Goal: Information Seeking & Learning: Learn about a topic

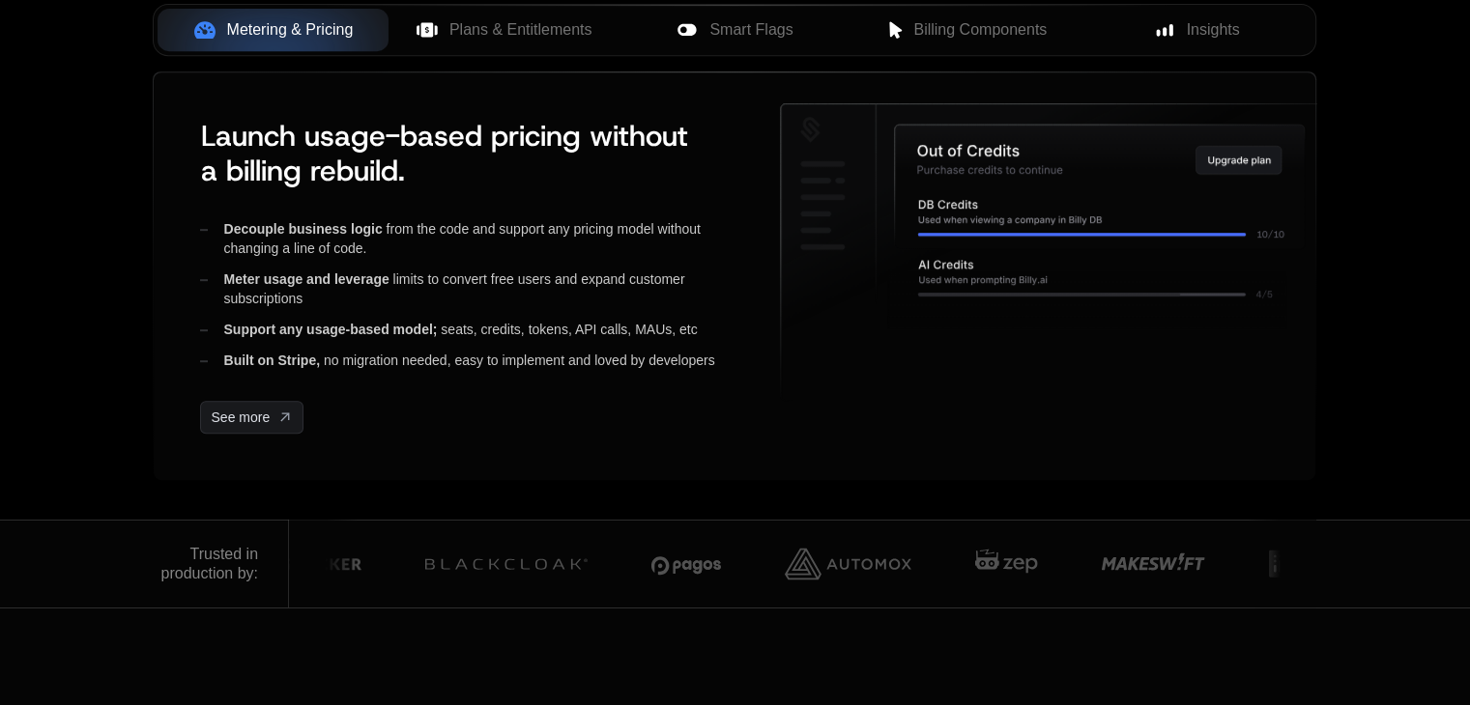
scroll to position [443, 0]
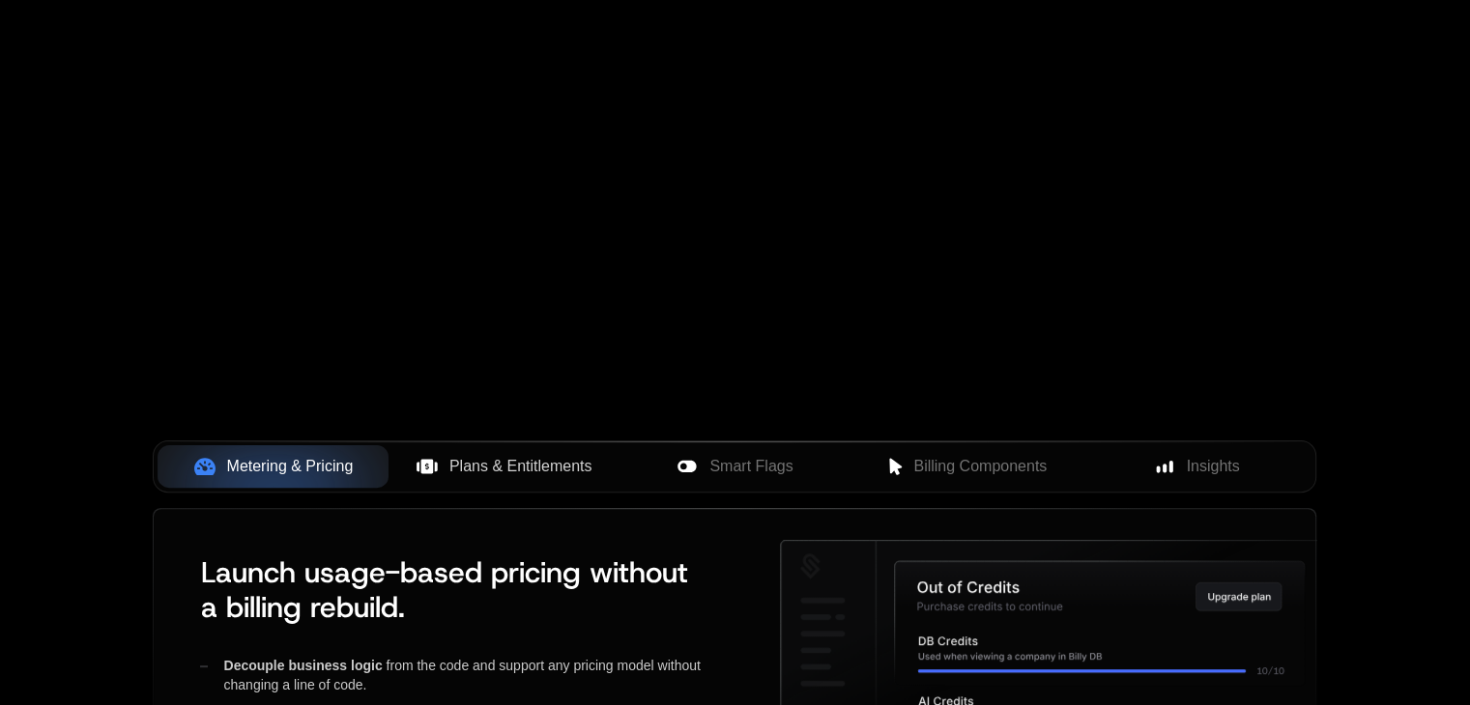
click at [455, 476] on span "Plans & Entitlements" at bounding box center [520, 466] width 143 height 23
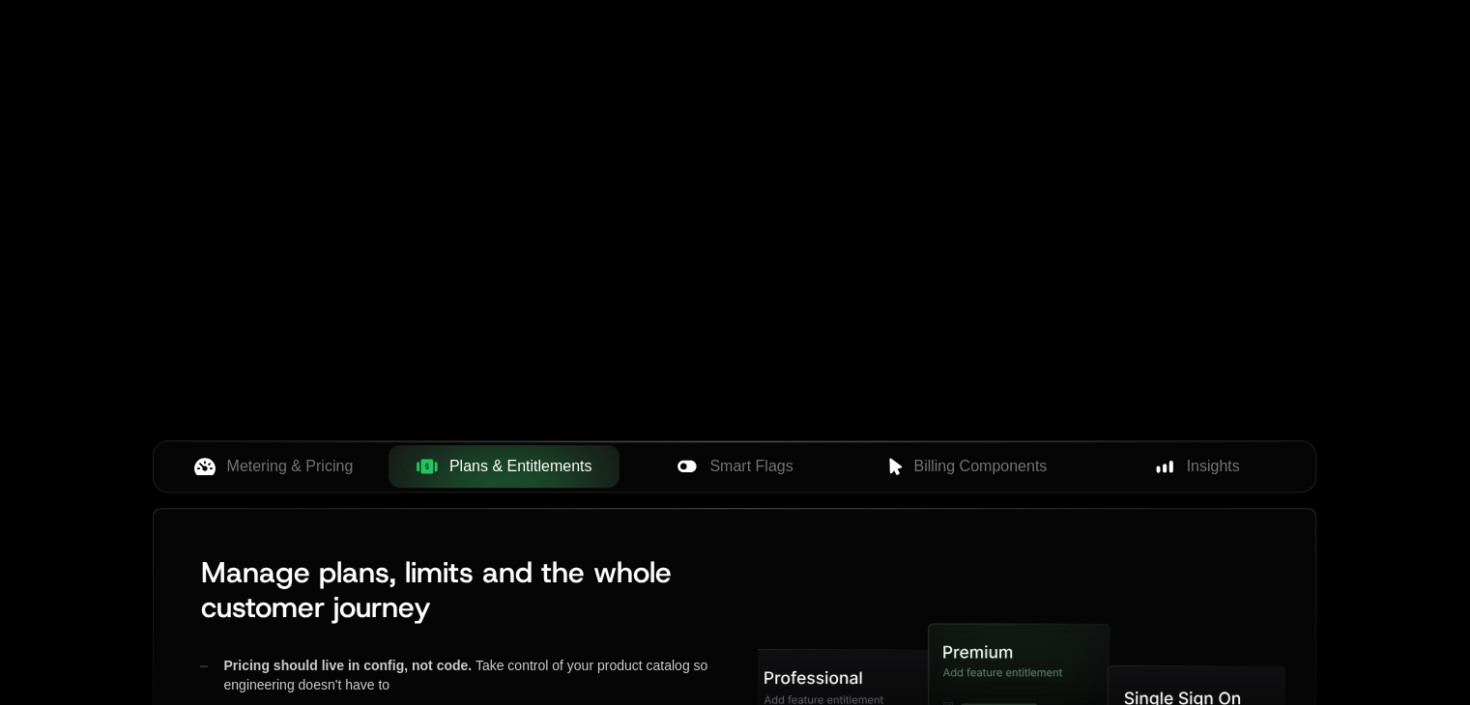
click at [649, 490] on div "Metering & Pricing Plans & Entitlements Smart Flags Billing Components Insights" at bounding box center [735, 467] width 1164 height 52
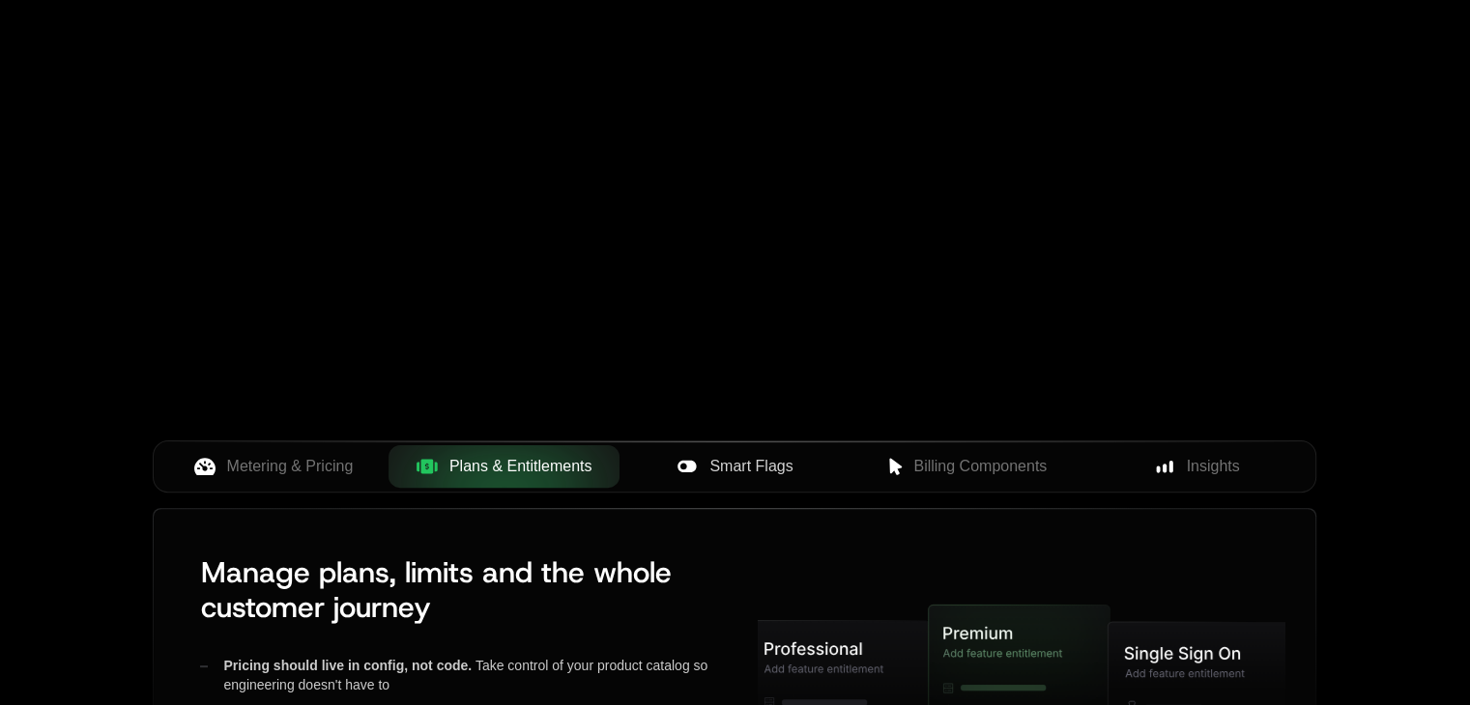
click at [724, 475] on span "Smart Flags" at bounding box center [750, 466] width 83 height 23
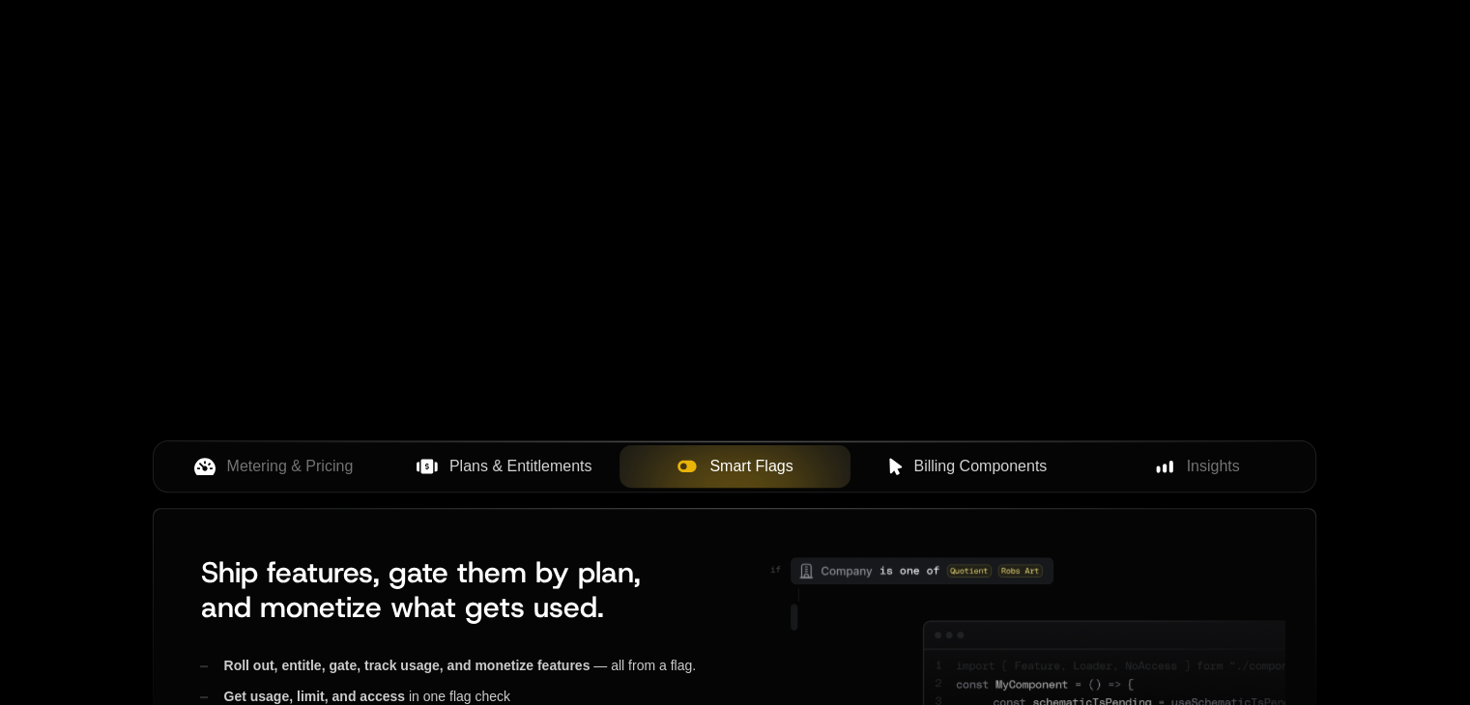
drag, startPoint x: 974, startPoint y: 492, endPoint x: 933, endPoint y: 449, distance: 59.5
click at [933, 449] on div "Metering & Pricing Plans & Entitlements Smart Flags Billing Components Insights" at bounding box center [735, 475] width 1164 height 68
click at [933, 449] on button "Billing Components" at bounding box center [965, 466] width 231 height 43
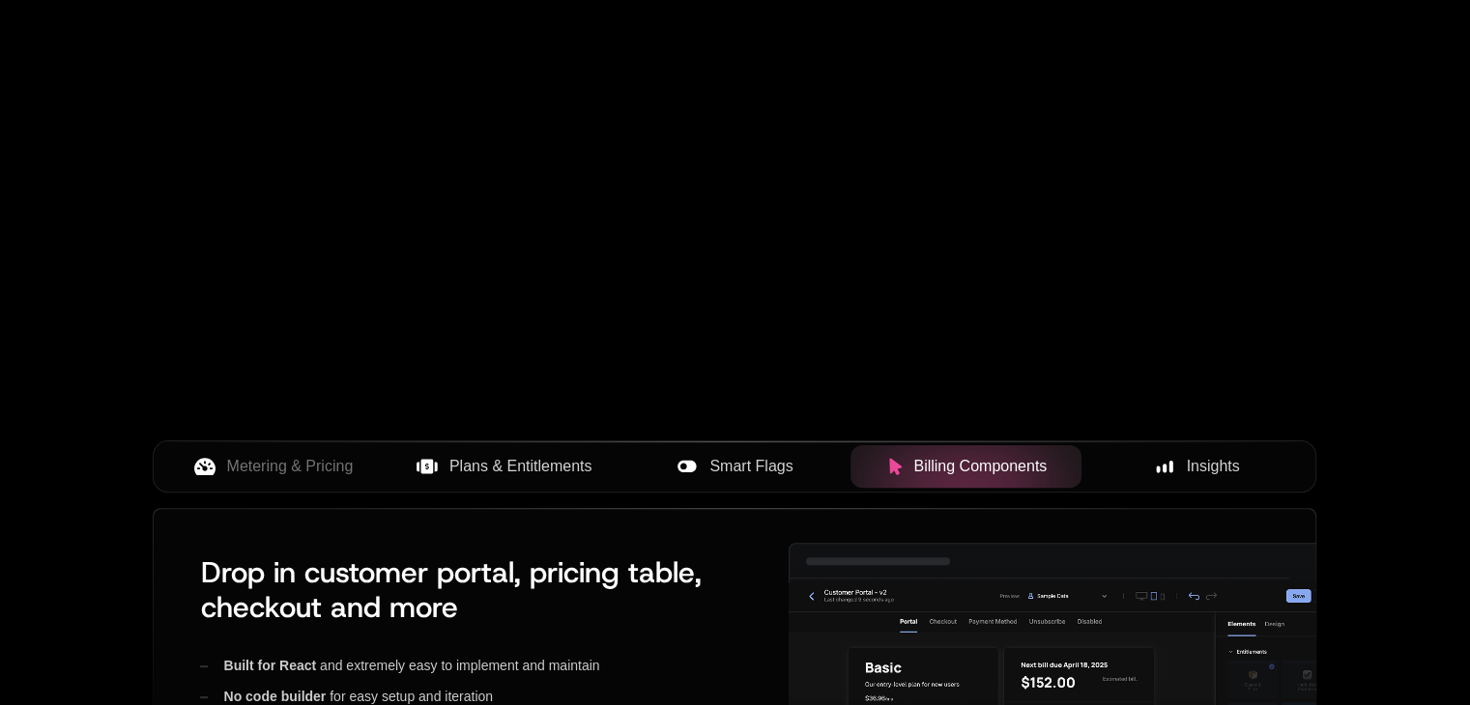
click at [1194, 470] on span "Insights" at bounding box center [1213, 466] width 53 height 23
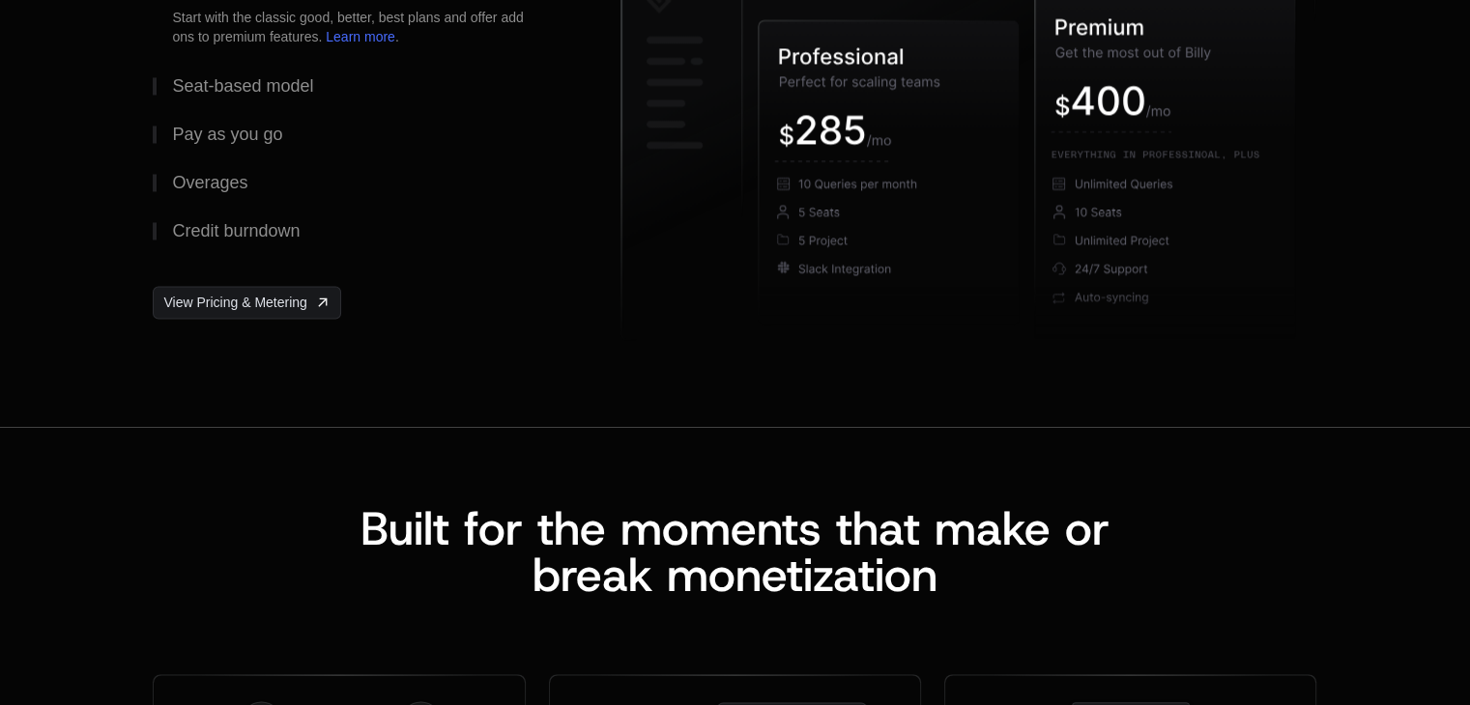
scroll to position [2925, 0]
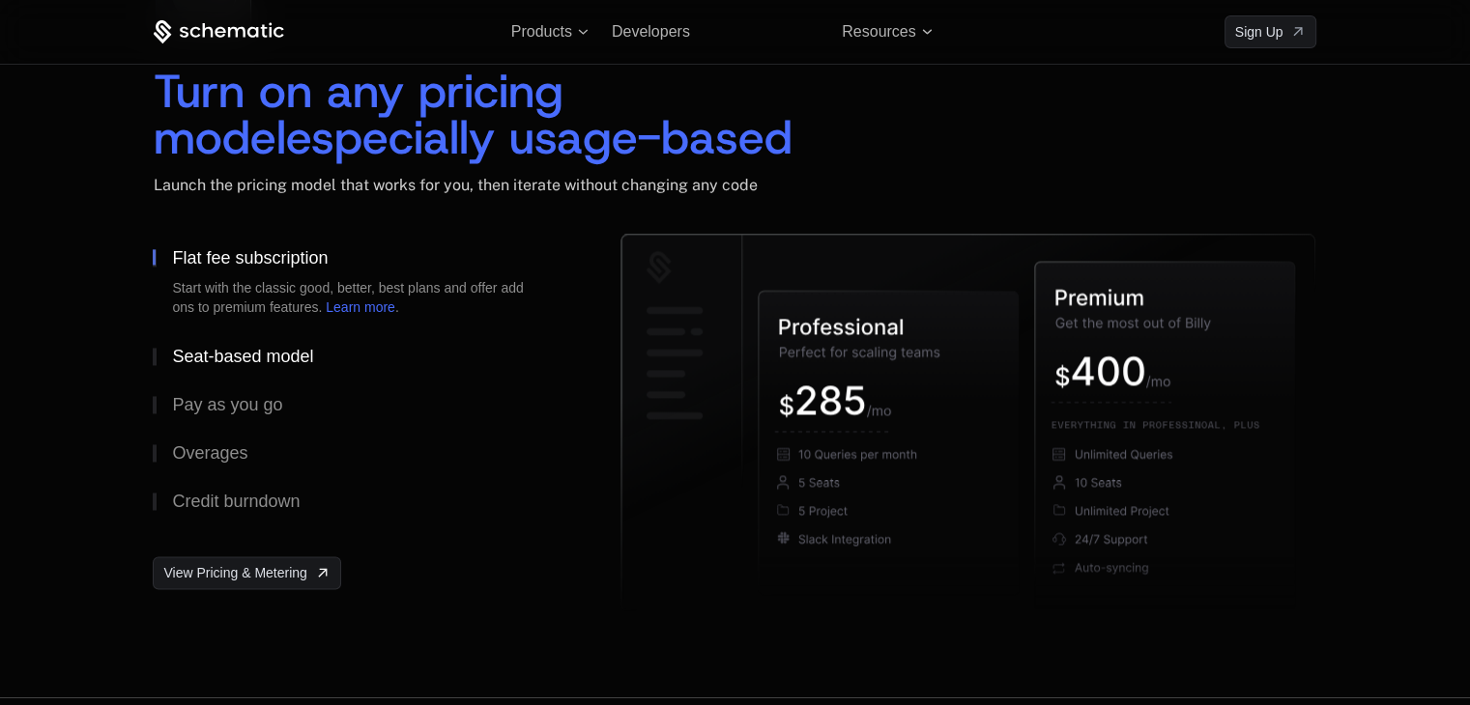
click at [250, 358] on div "Seat-based model" at bounding box center [242, 356] width 141 height 17
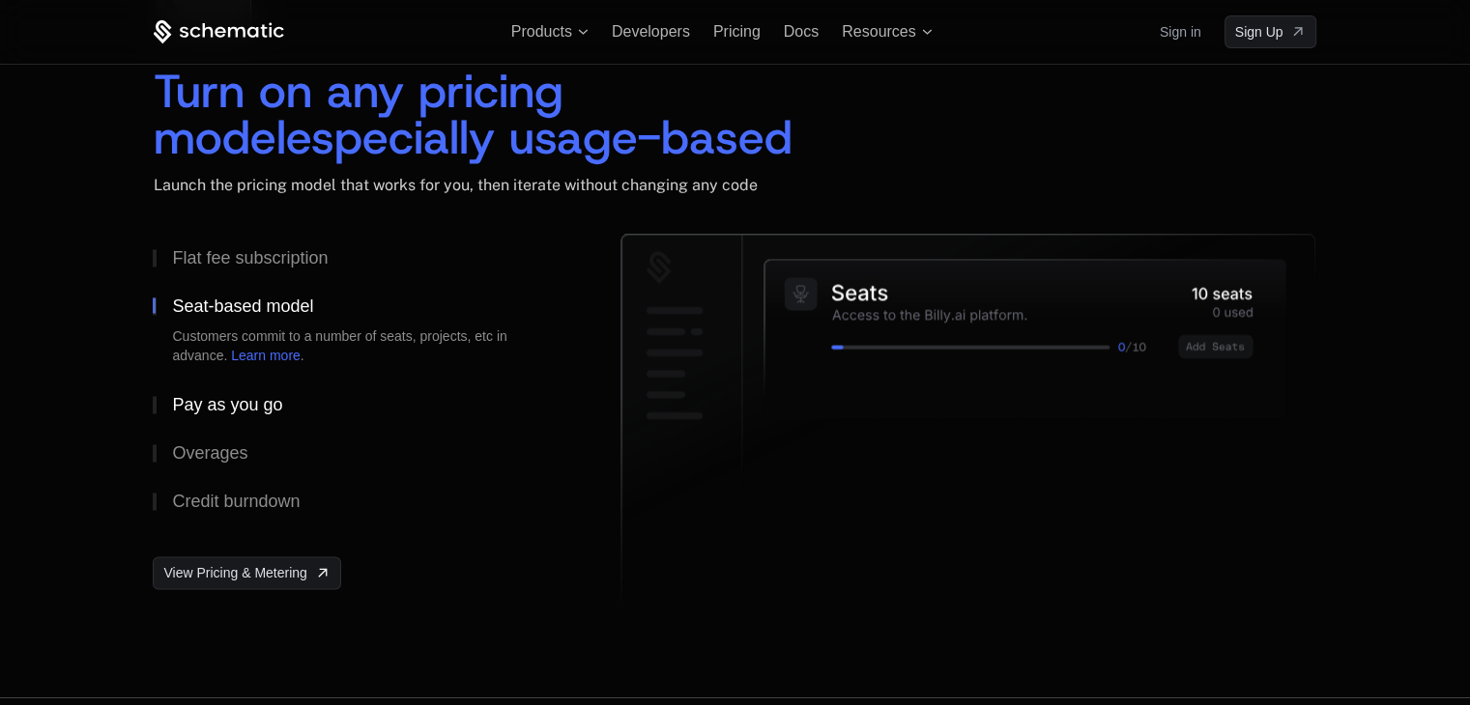
click at [253, 400] on div "Pay as you go" at bounding box center [227, 404] width 110 height 17
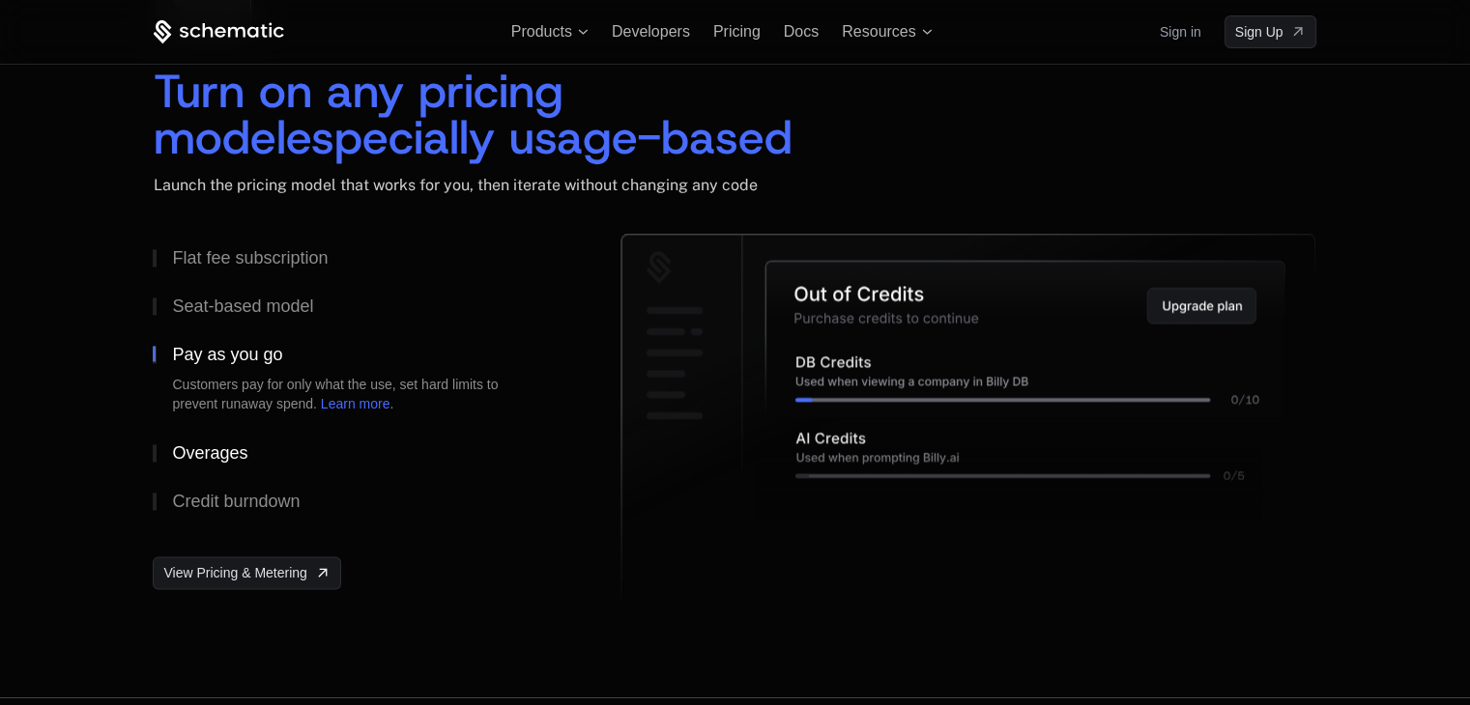
click at [252, 450] on button "Overages" at bounding box center [356, 453] width 406 height 48
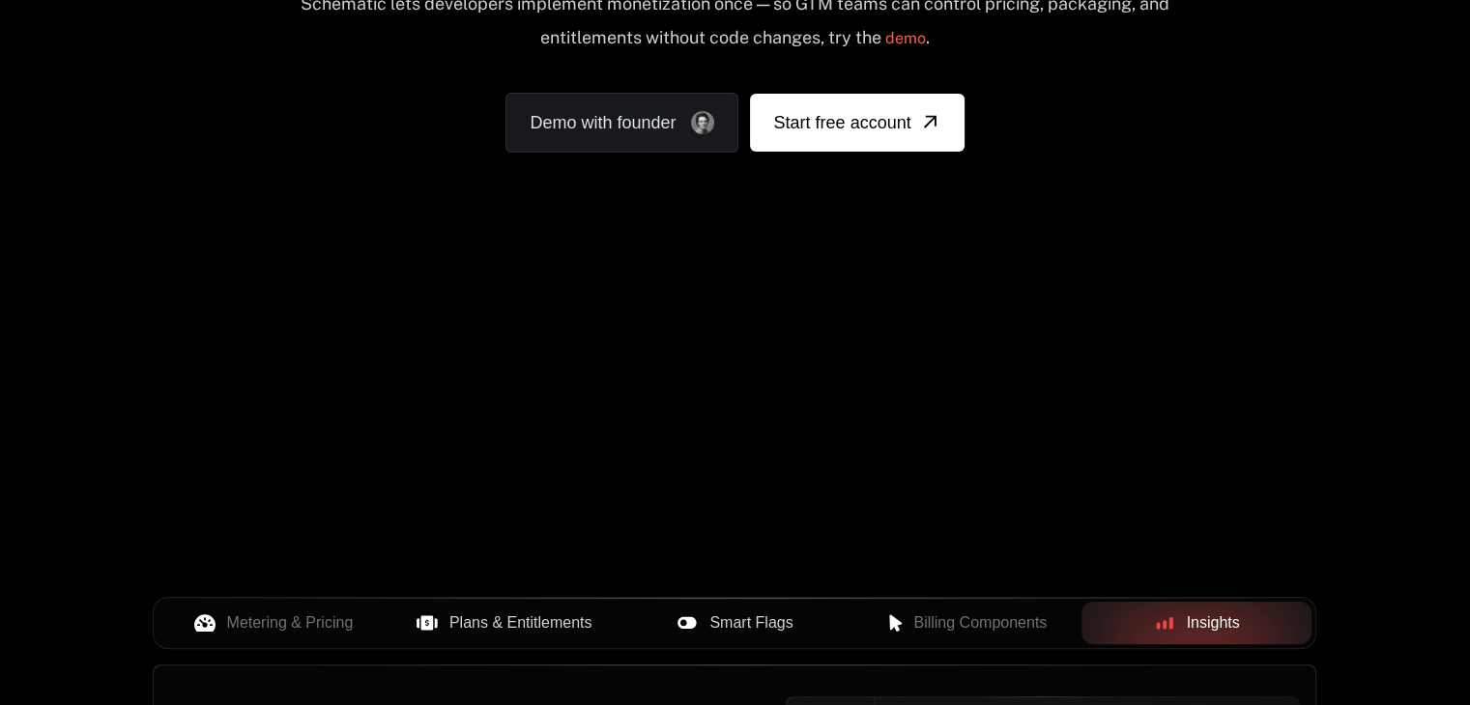
scroll to position [0, 0]
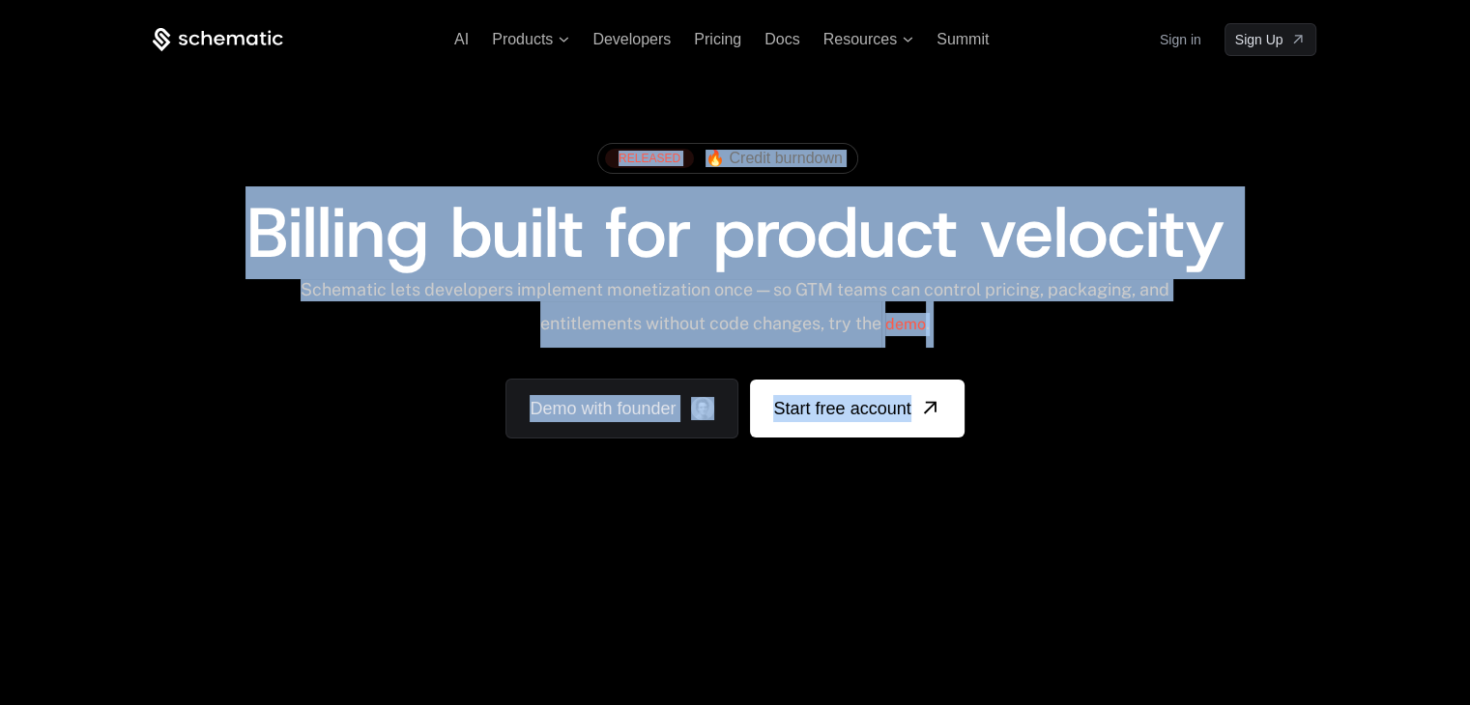
drag, startPoint x: 189, startPoint y: 167, endPoint x: 1102, endPoint y: 455, distance: 956.6
click at [1094, 453] on div "RELEASED 🔥 Credit burndown Billing built for product velocity Schematic lets de…" at bounding box center [734, 286] width 1256 height 460
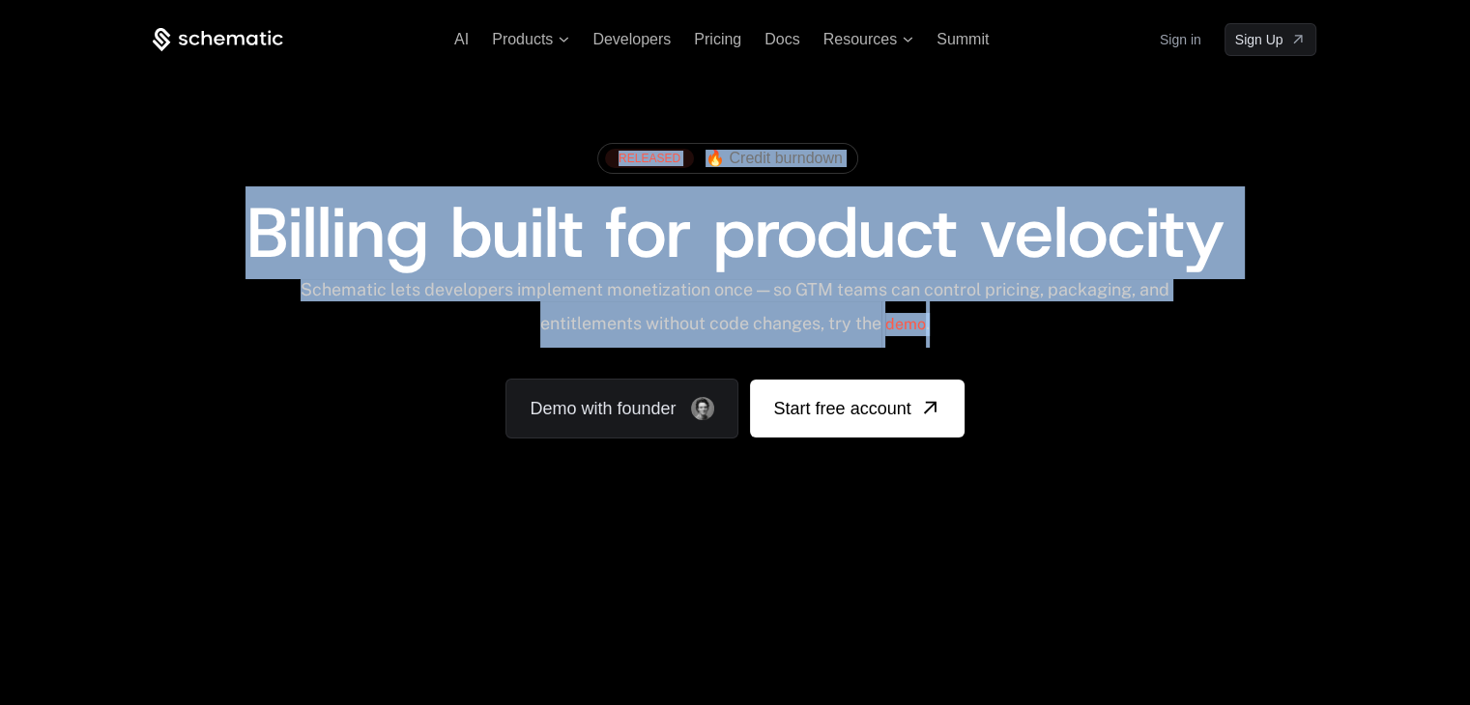
click at [1117, 457] on div "RELEASED 🔥 Credit burndown Billing built for product velocity Schematic lets de…" at bounding box center [734, 286] width 1256 height 460
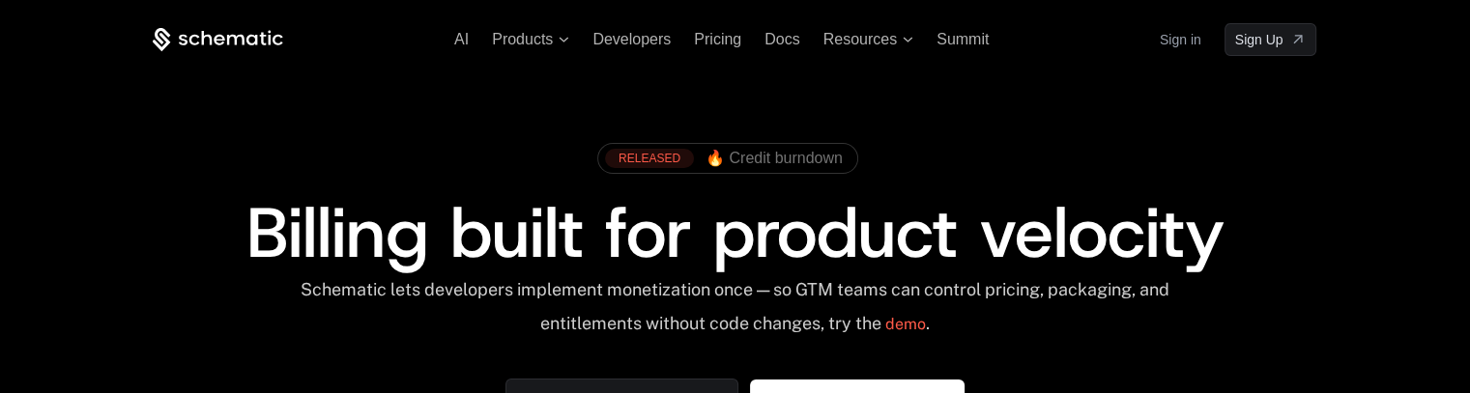
scroll to position [433, 0]
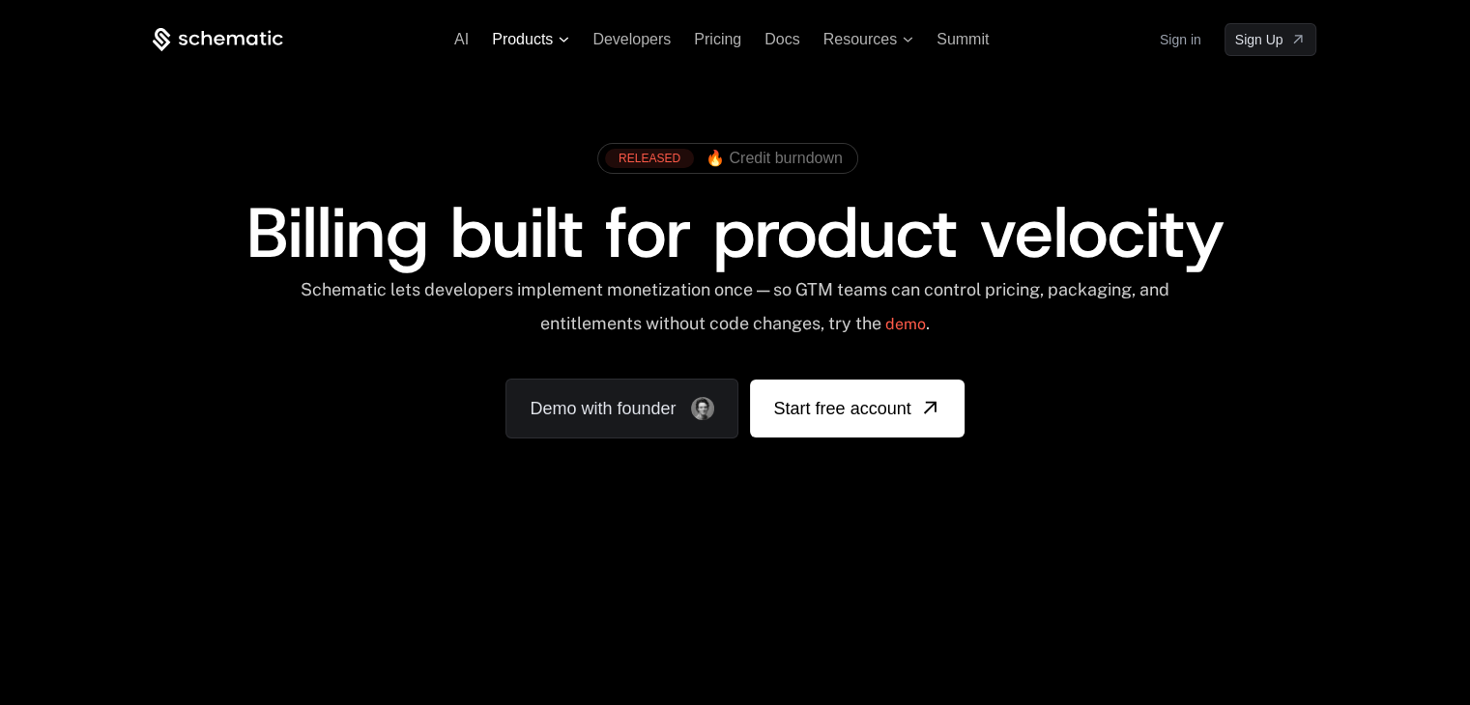
click at [530, 36] on span "Products" at bounding box center [522, 39] width 61 height 17
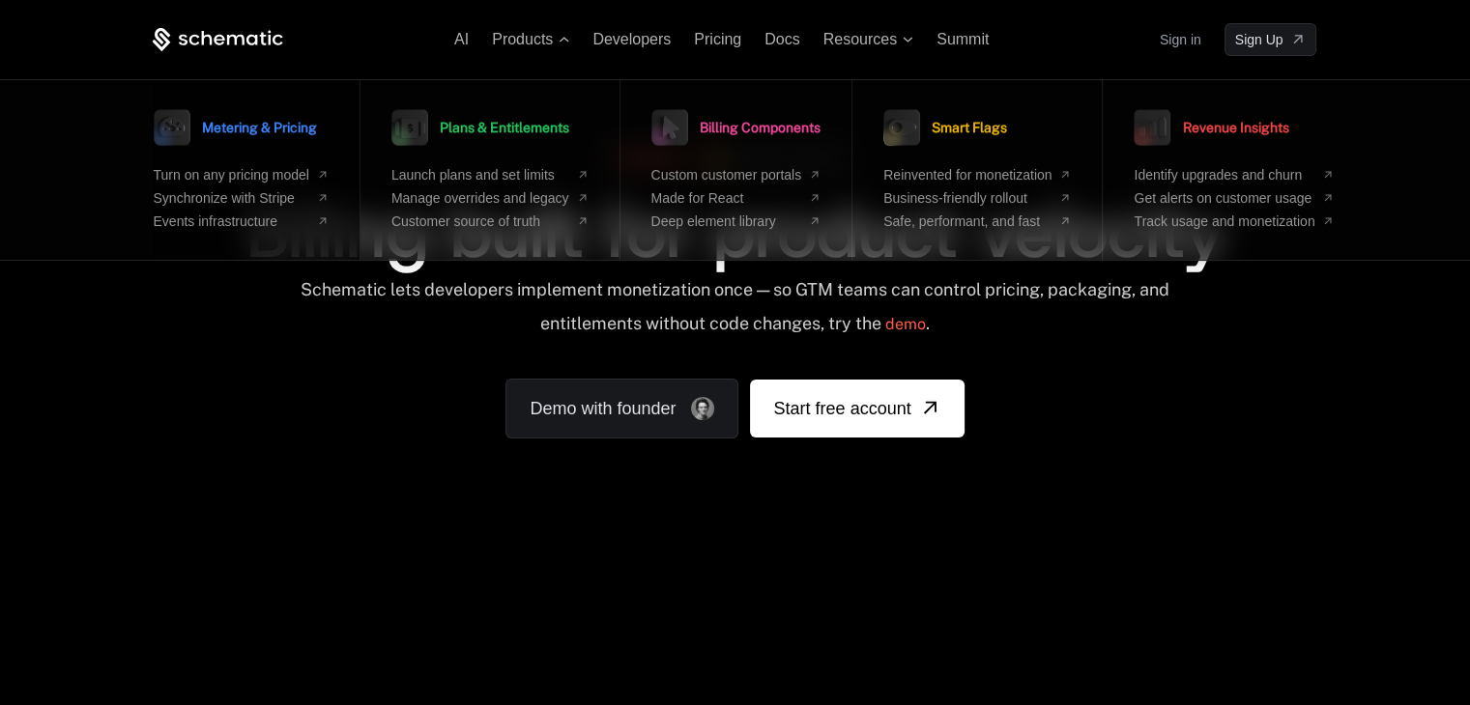
click at [239, 155] on div "Metering & Pricing Turn on any pricing model Synchronize with Stripe Events inf…" at bounding box center [241, 166] width 175 height 126
click at [229, 122] on span "Metering & Pricing" at bounding box center [259, 128] width 115 height 14
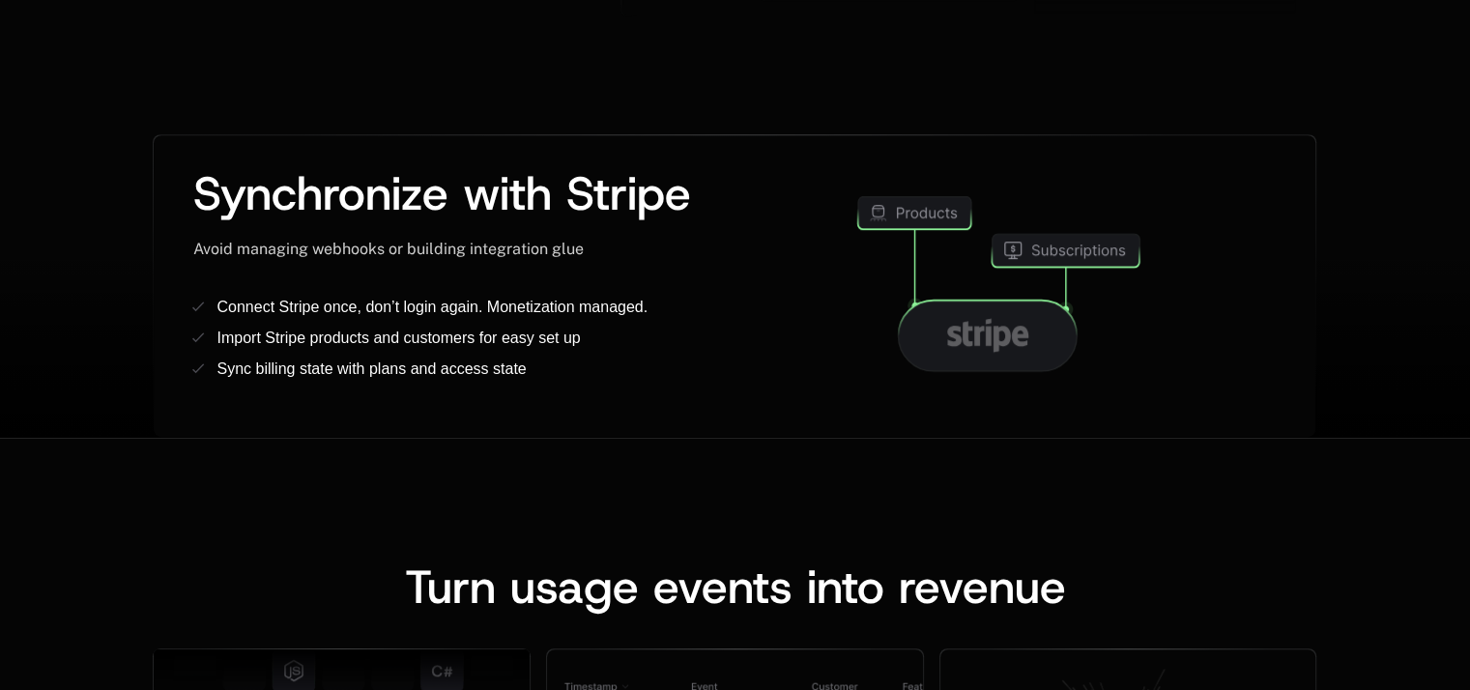
scroll to position [889, 7]
